Goal: Navigation & Orientation: Find specific page/section

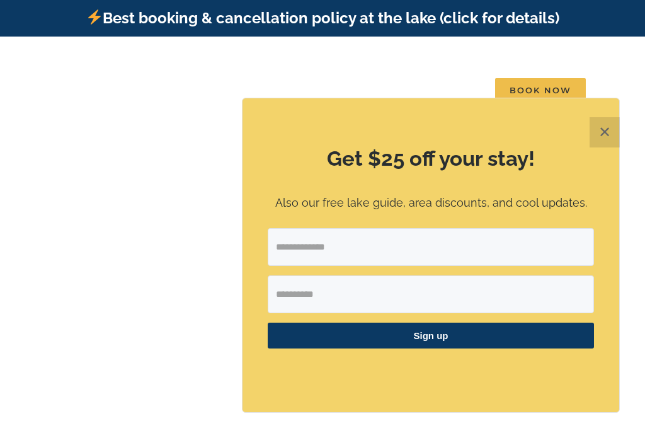
click at [608, 136] on button "✕" at bounding box center [605, 132] width 30 height 30
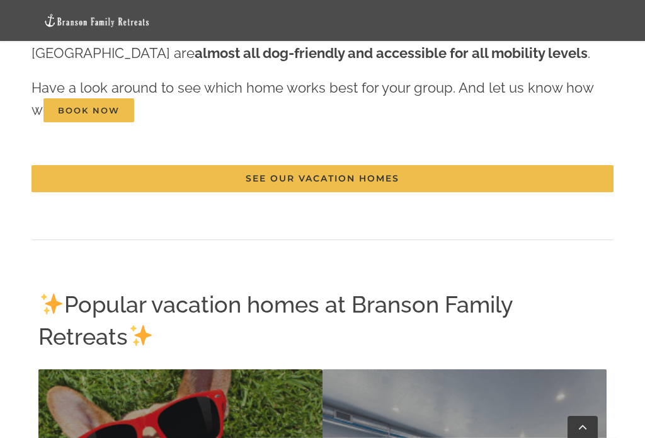
scroll to position [3370, 0]
click at [136, 172] on link "See our vacation homes" at bounding box center [323, 179] width 582 height 27
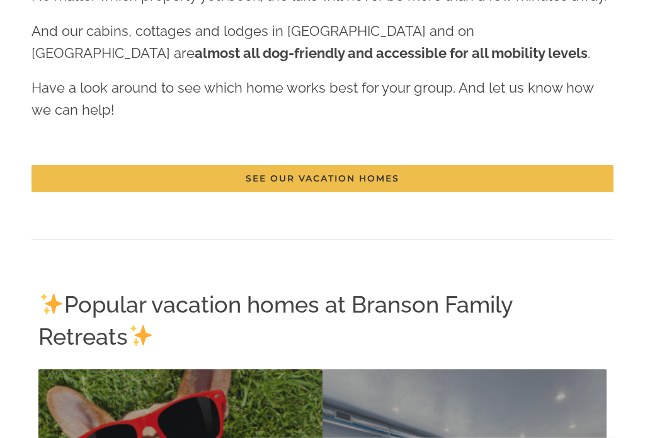
scroll to position [0, 0]
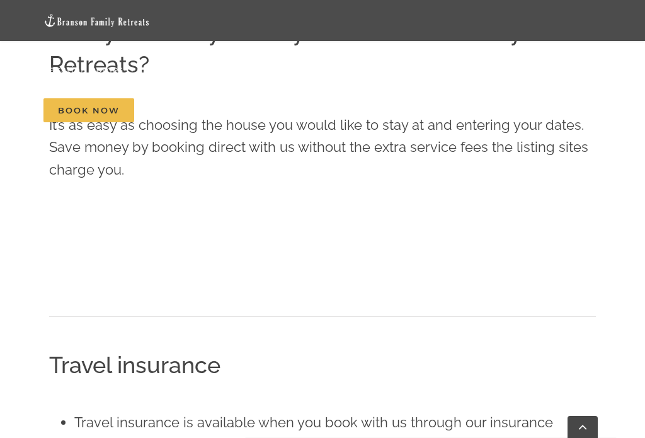
scroll to position [505, 0]
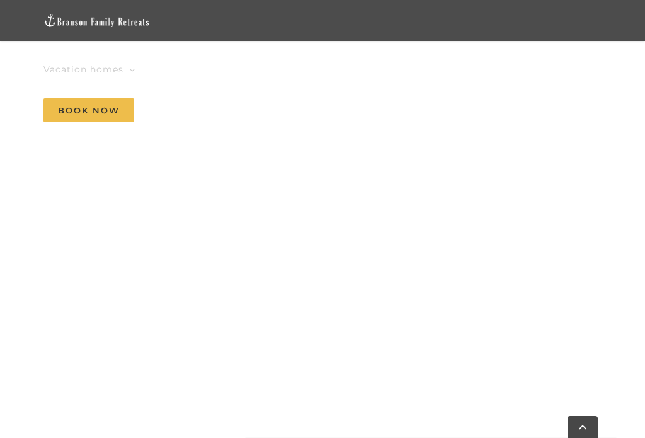
scroll to position [1859, 0]
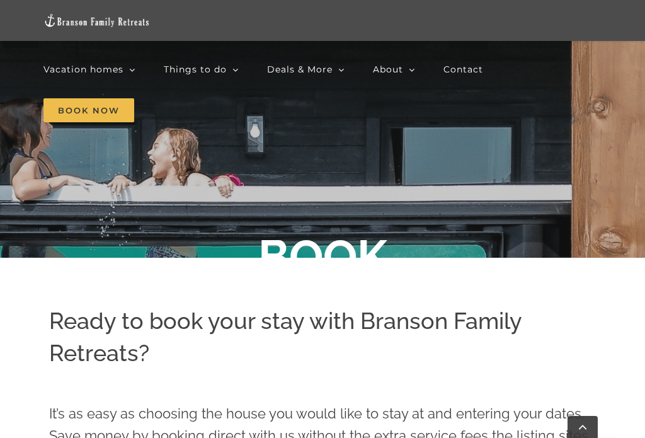
scroll to position [617, 0]
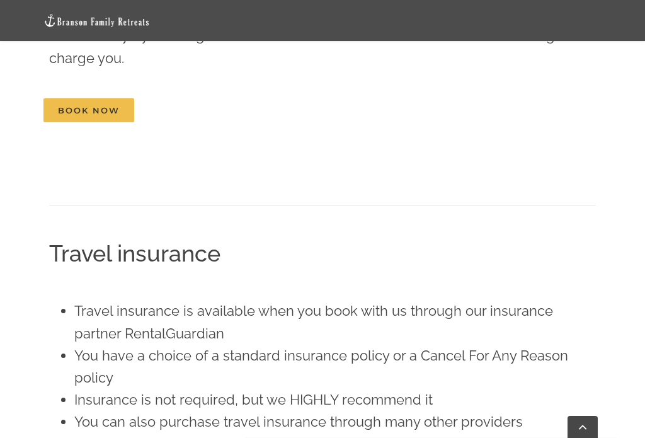
click at [247, 107] on nav "Vacation homes 2 to 3 Bedrooms Mini Camp | 2 Bedrooms Mini Pearl | 2 Bedrooms M…" at bounding box center [322, 90] width 559 height 82
click at [251, 108] on nav "Vacation homes 2 to 3 Bedrooms Mini Camp | 2 Bedrooms Mini Pearl | 2 Bedrooms M…" at bounding box center [322, 90] width 559 height 82
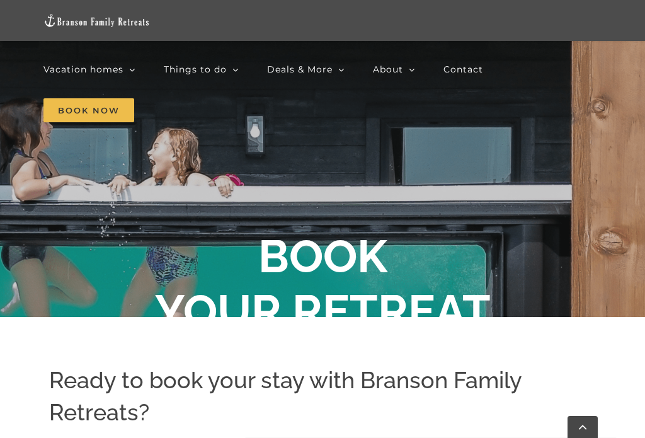
scroll to position [157, 0]
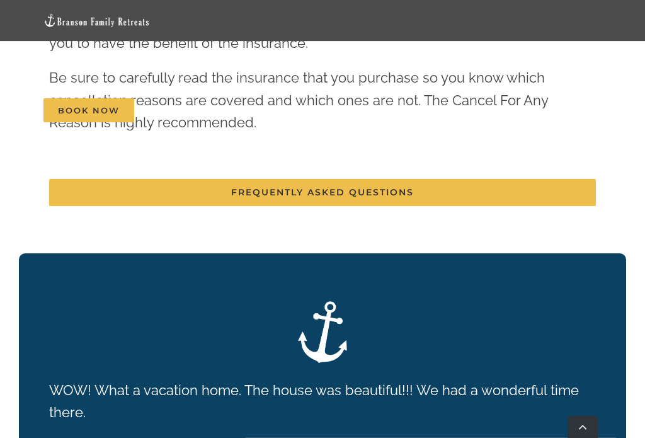
scroll to position [1617, 0]
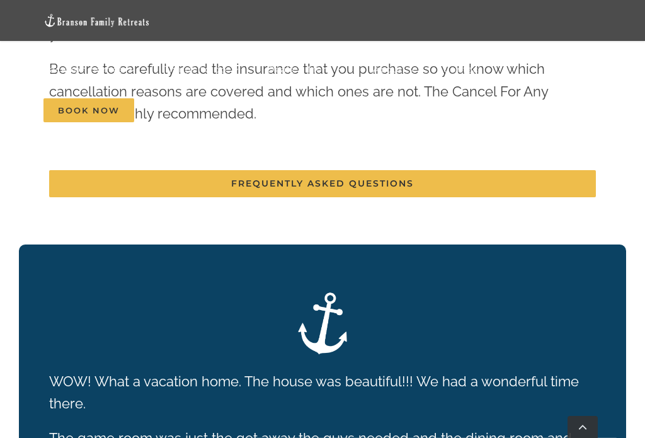
click at [76, 185] on link "Frequently Asked Questions" at bounding box center [322, 183] width 547 height 27
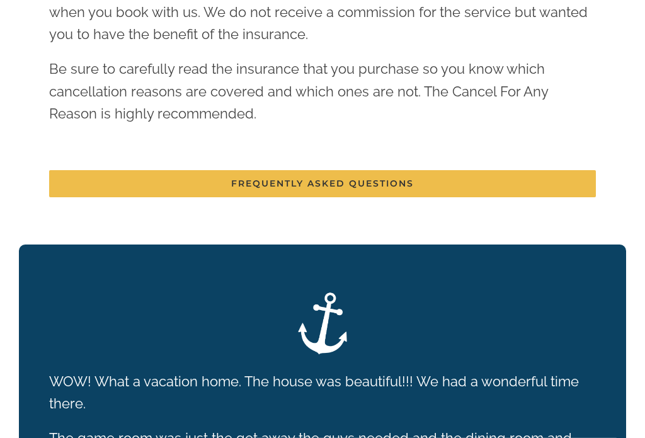
scroll to position [1638, 0]
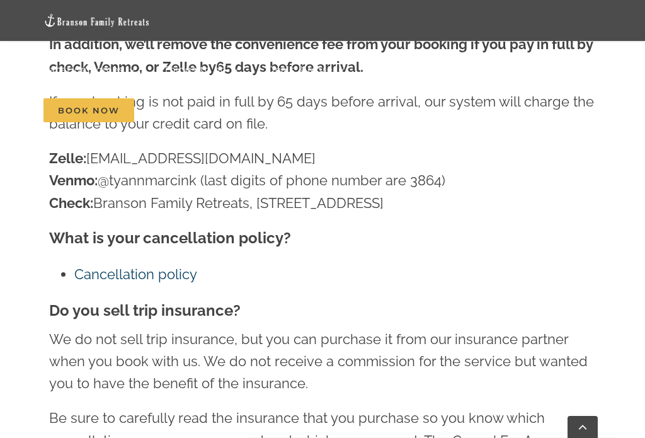
scroll to position [1257, 0]
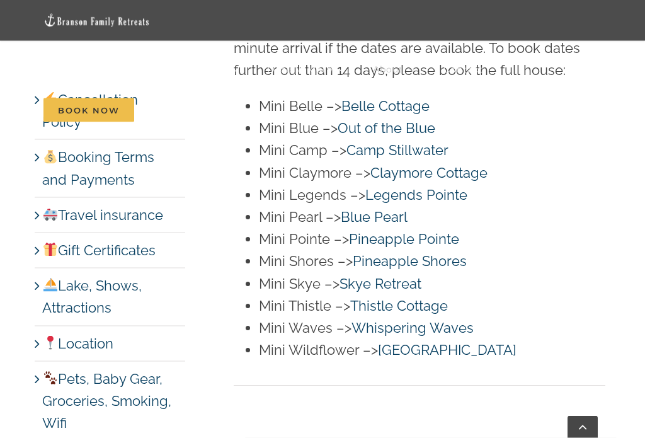
scroll to position [3273, 0]
click at [343, 292] on link "Skye Retreat" at bounding box center [381, 283] width 82 height 16
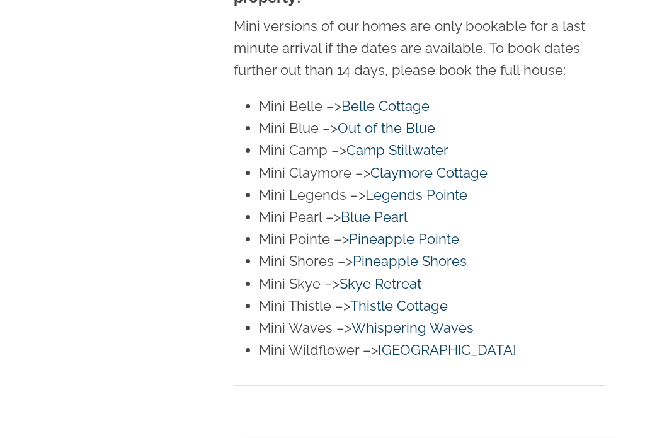
scroll to position [0, 0]
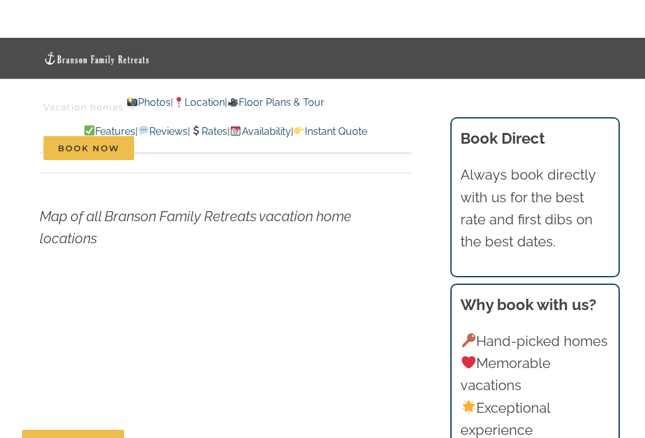
scroll to position [4986, 0]
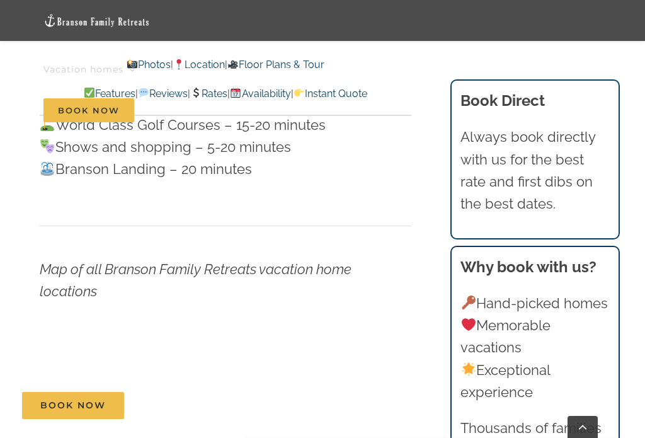
click at [61, 261] on em "Map of all Branson Family Retreats vacation home locations" at bounding box center [196, 280] width 312 height 38
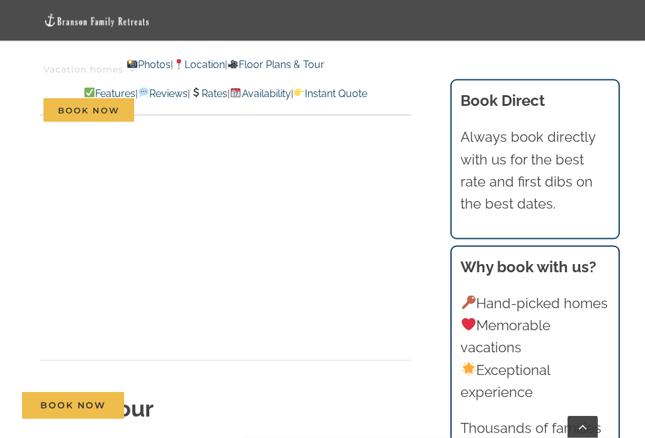
scroll to position [5172, 0]
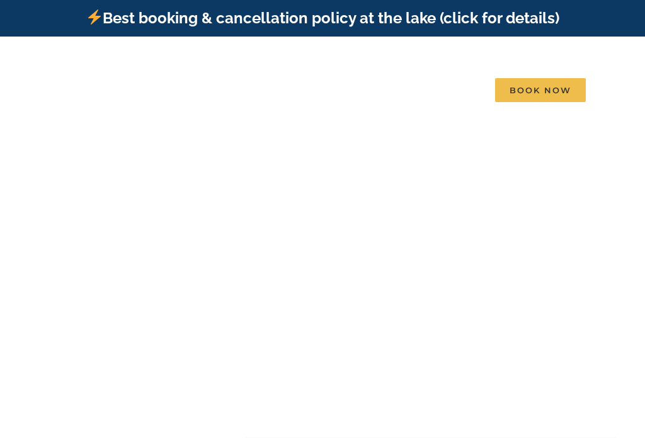
click at [463, 86] on span "Contact" at bounding box center [460, 90] width 40 height 9
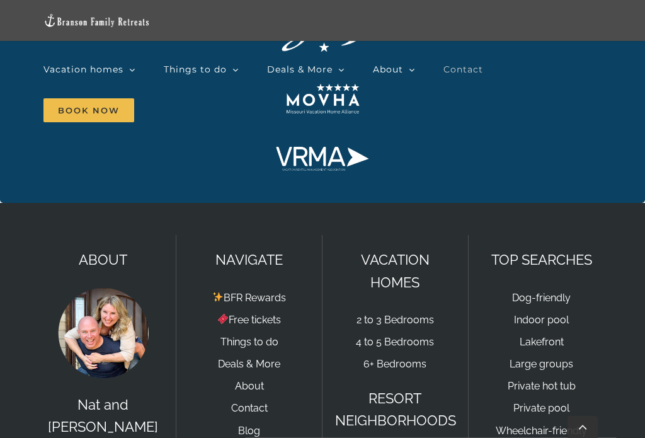
scroll to position [1777, 0]
